Goal: Information Seeking & Learning: Learn about a topic

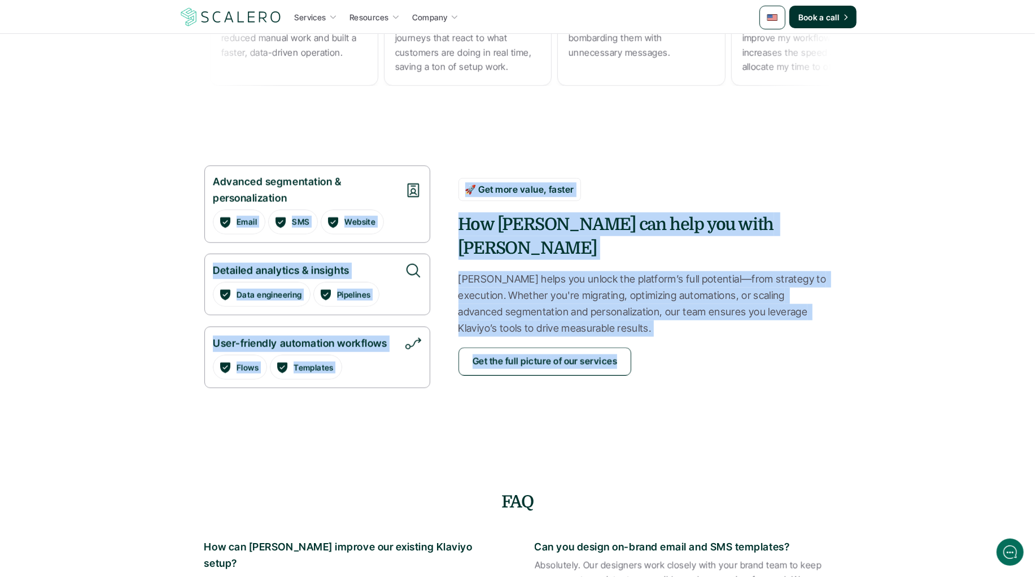
drag, startPoint x: 149, startPoint y: 222, endPoint x: 669, endPoint y: 391, distance: 546.4
click at [669, 391] on div "Services Resources Company Book a call Advanced strategies for email & SMS succ…" at bounding box center [517, 559] width 1035 height 2743
drag, startPoint x: 669, startPoint y: 391, endPoint x: 655, endPoint y: 393, distance: 13.7
click at [669, 391] on section "Advanced segmentation & personalization Email SMS Website User-friendly automat…" at bounding box center [518, 288] width 678 height 336
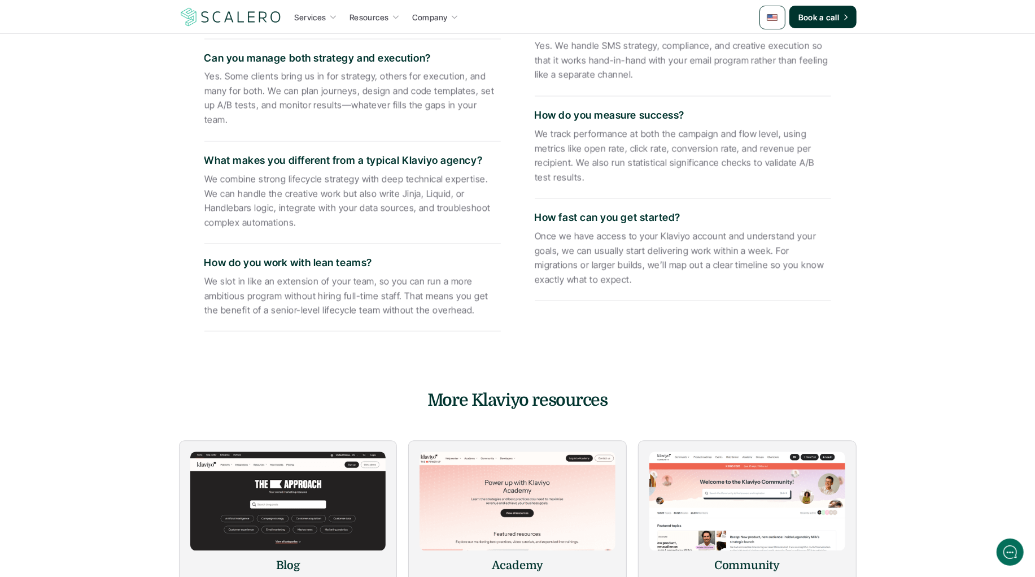
scroll to position [1450, 0]
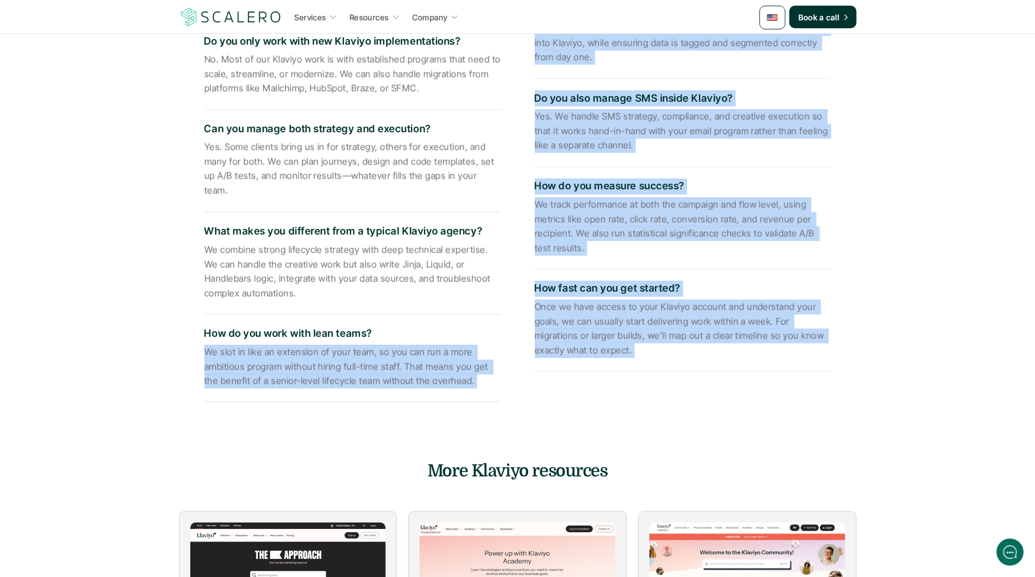
drag, startPoint x: 440, startPoint y: 323, endPoint x: 700, endPoint y: 368, distance: 264.4
click at [668, 378] on div "How can [PERSON_NAME] improve our existing Klaviyo setup? We work inside your c…" at bounding box center [518, 145] width 661 height 530
click at [700, 368] on div "How fast can you get started? Once we have access to your Klaviyo account and u…" at bounding box center [683, 320] width 297 height 102
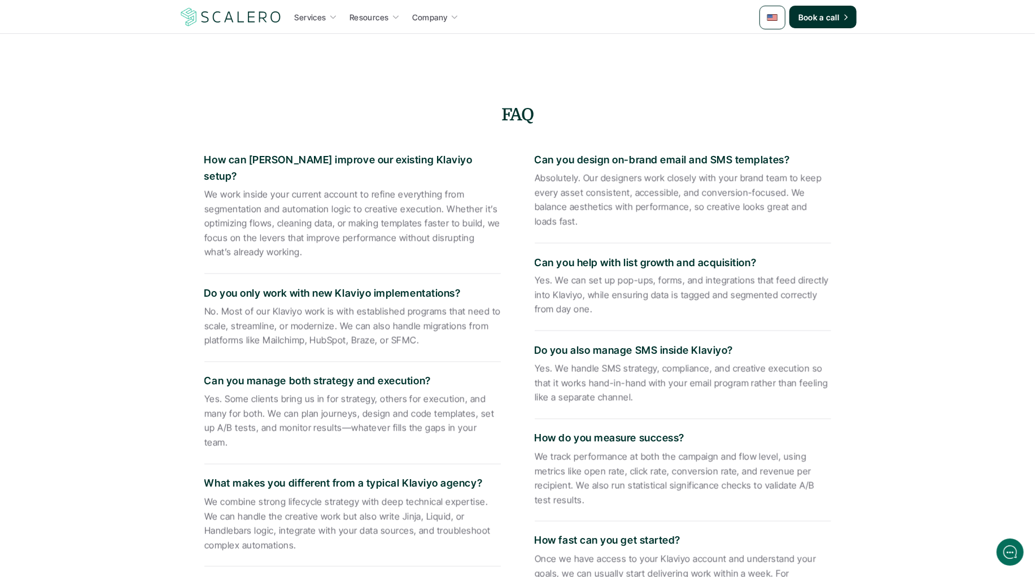
scroll to position [1046, 0]
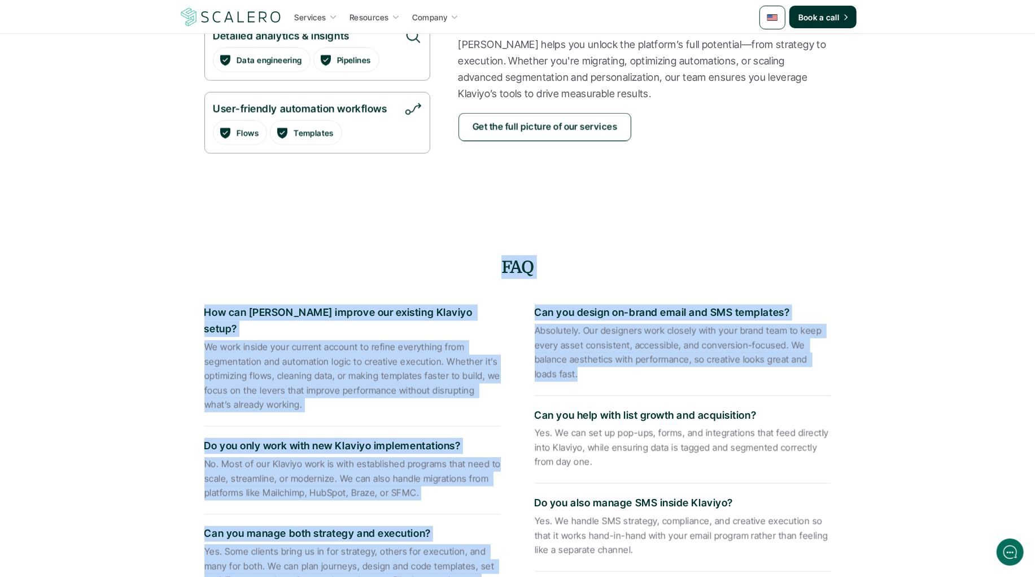
drag, startPoint x: 593, startPoint y: 339, endPoint x: 355, endPoint y: 259, distance: 251.0
click at [355, 259] on div "FAQ How can [PERSON_NAME] improve our existing Klaviyo setup? We work inside yo…" at bounding box center [518, 535] width 661 height 560
click at [355, 259] on h4 "FAQ" at bounding box center [518, 267] width 661 height 24
drag, startPoint x: 261, startPoint y: 286, endPoint x: 570, endPoint y: 389, distance: 326.2
click at [570, 389] on div "How can [PERSON_NAME] improve our existing Klaviyo setup? We work inside your c…" at bounding box center [518, 550] width 661 height 530
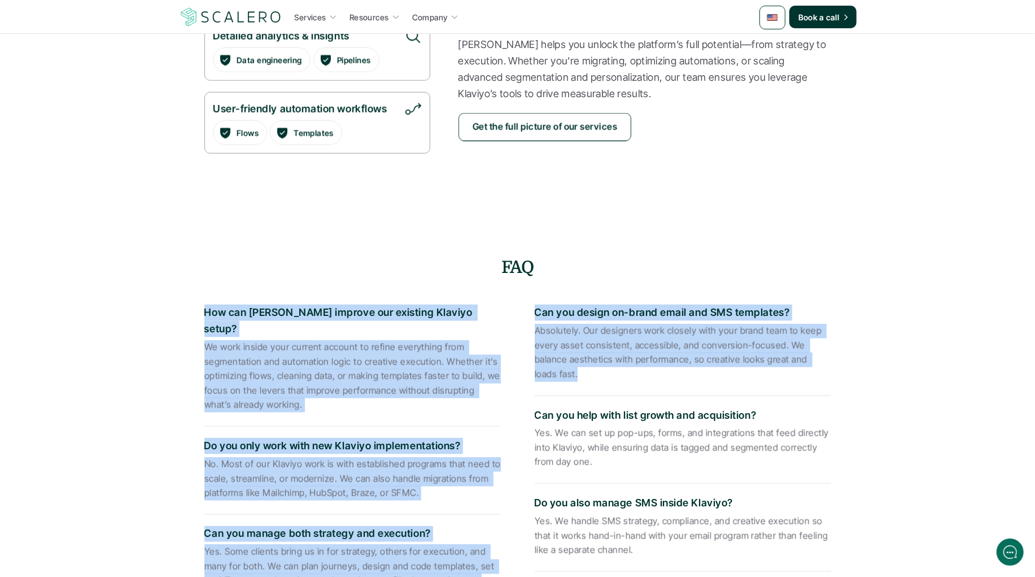
click at [570, 389] on div "Can you design on-brand email and SMS templates? Absolutely. Our designers work…" at bounding box center [683, 344] width 297 height 102
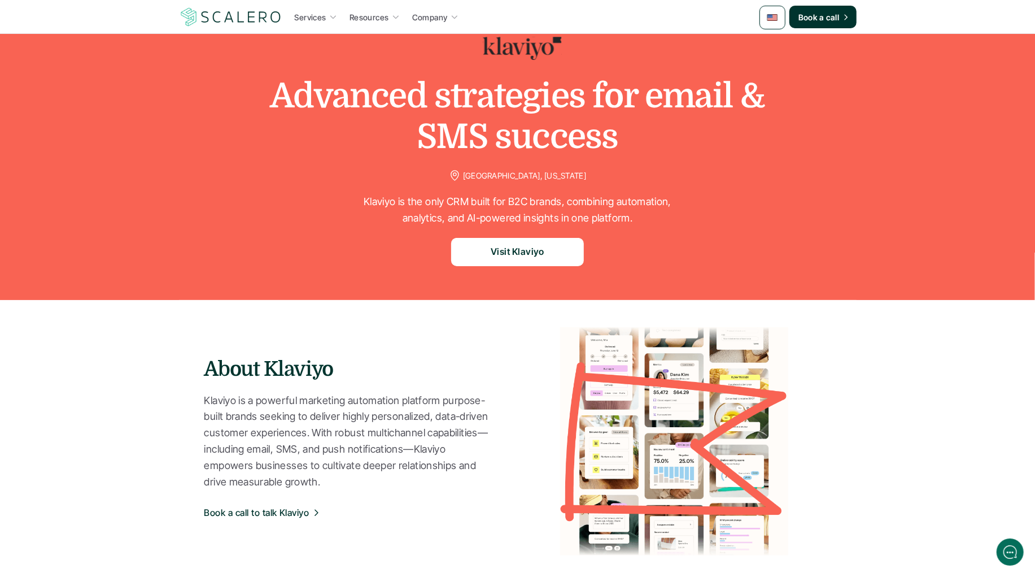
scroll to position [0, 0]
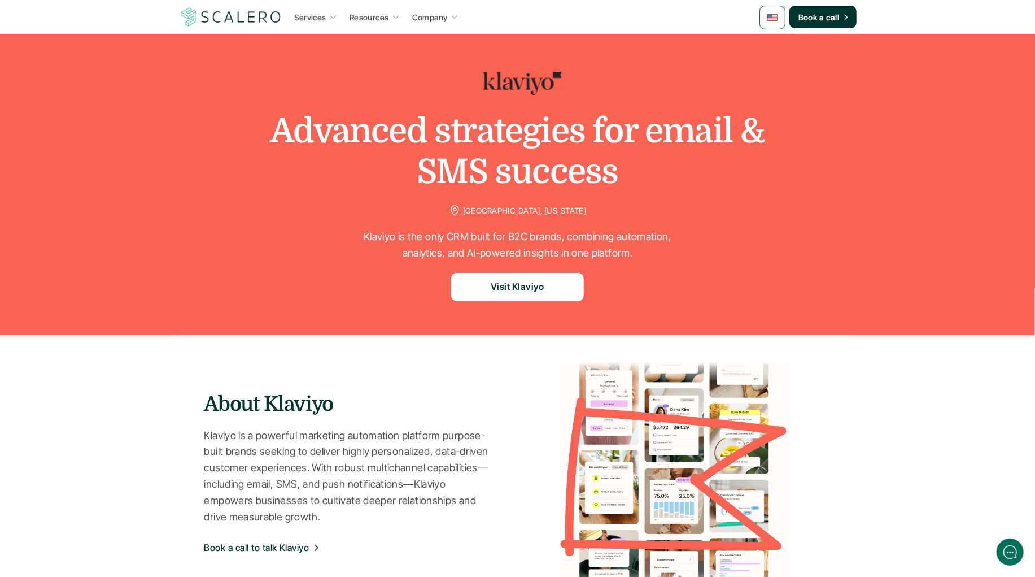
click at [212, 326] on section "Advanced strategies for email & SMS success [GEOGRAPHIC_DATA], [US_STATE] Klavi…" at bounding box center [517, 167] width 1035 height 335
